Goal: Task Accomplishment & Management: Use online tool/utility

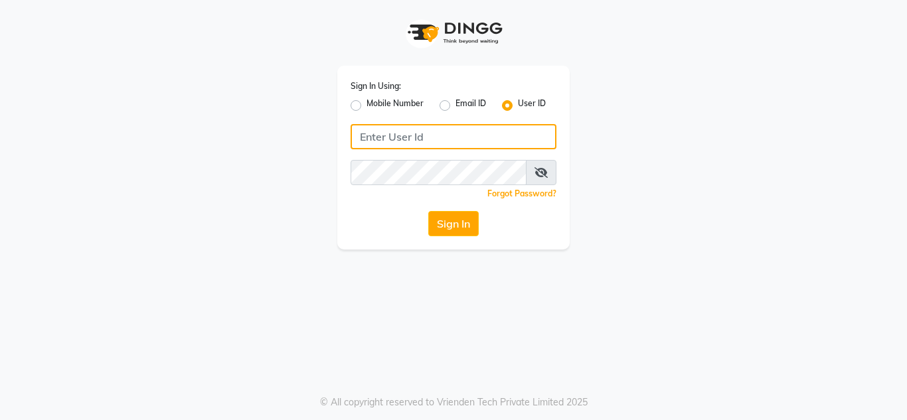
type input "8879743692"
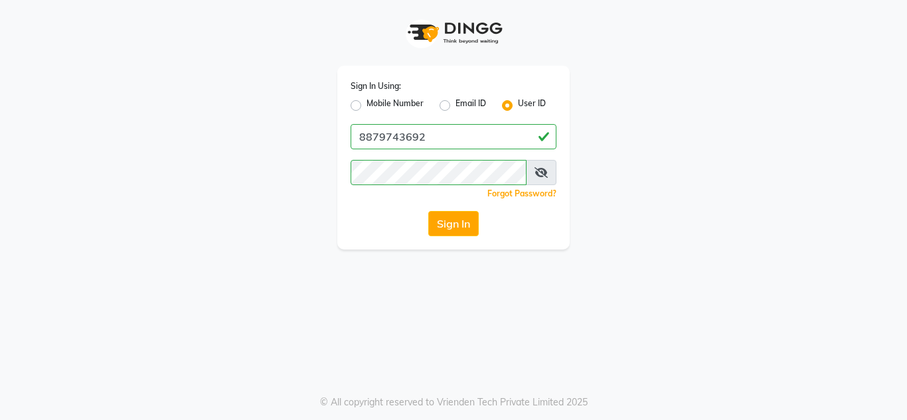
click at [367, 105] on label "Mobile Number" at bounding box center [395, 106] width 57 height 16
click at [367, 105] on input "Mobile Number" at bounding box center [371, 102] width 9 height 9
radio input "true"
radio input "false"
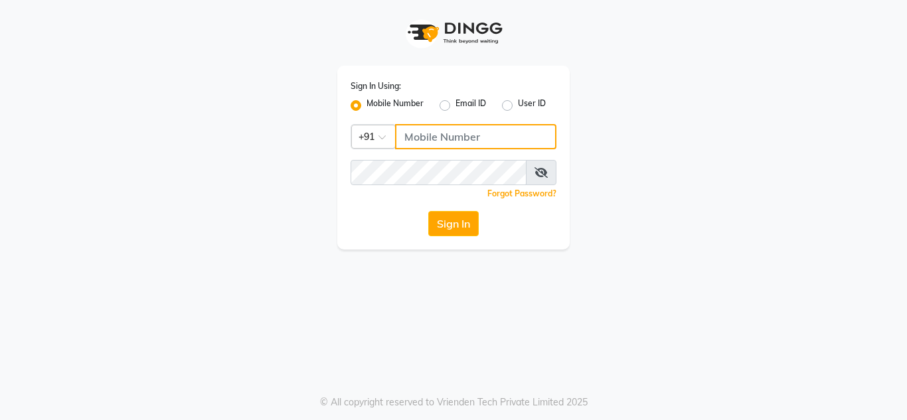
click at [456, 143] on input "Username" at bounding box center [475, 136] width 161 height 25
type input "8879743692"
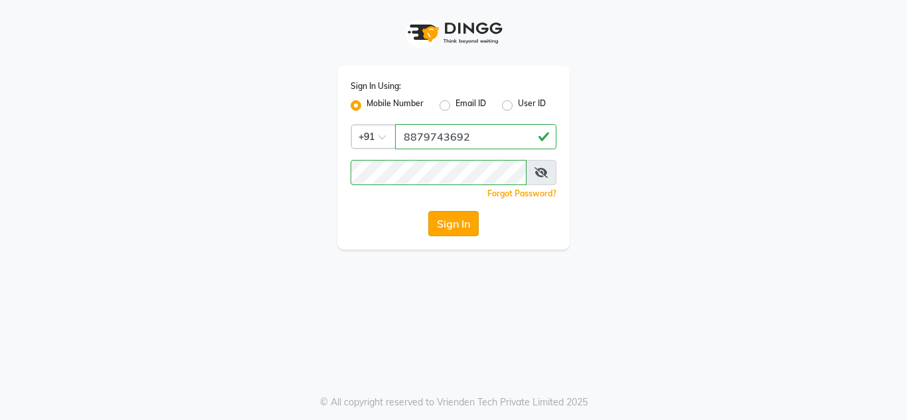
click at [464, 232] on button "Sign In" at bounding box center [453, 223] width 50 height 25
